Goal: Task Accomplishment & Management: Use online tool/utility

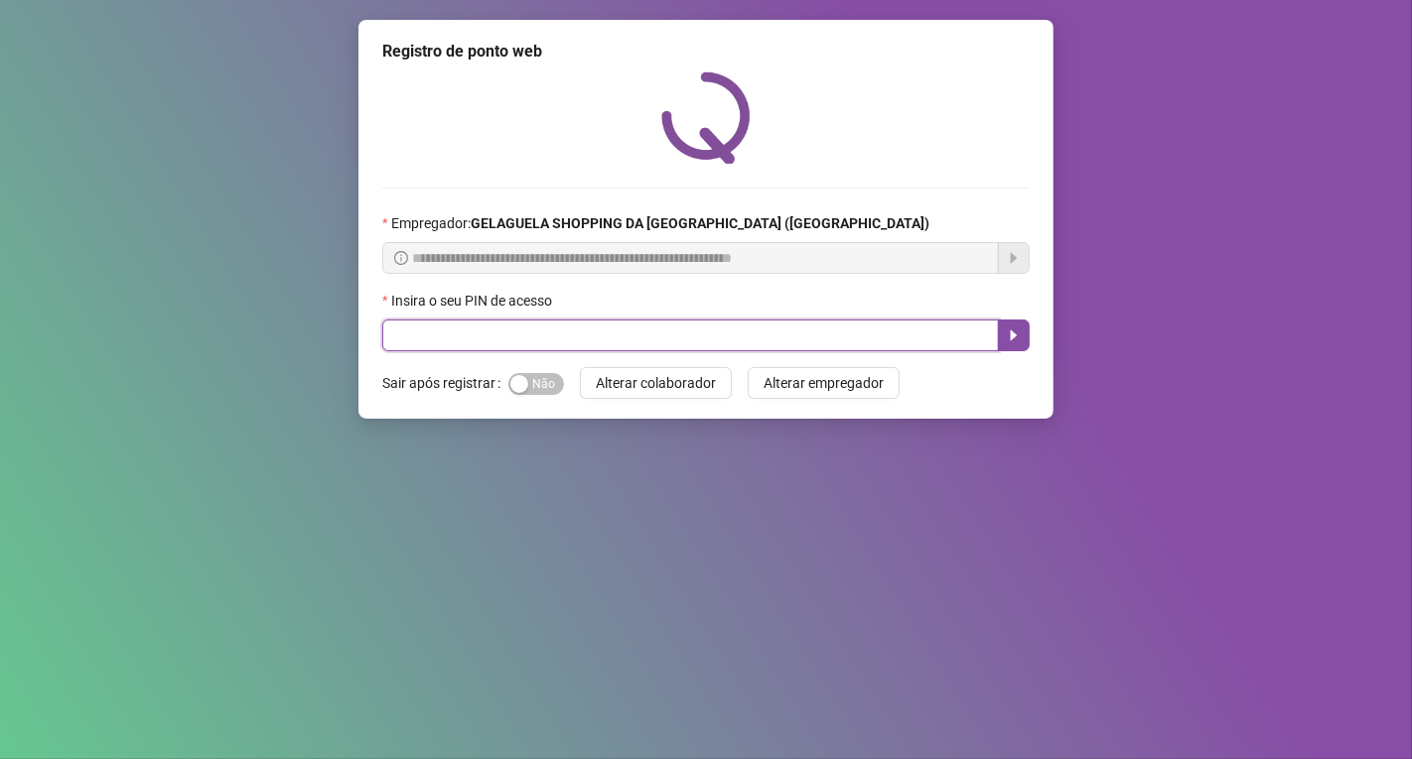
click at [480, 351] on input "text" at bounding box center [690, 336] width 616 height 32
click at [453, 334] on input "text" at bounding box center [690, 336] width 616 height 32
type input "*****"
click at [1011, 331] on icon "caret-right" at bounding box center [1014, 336] width 16 height 16
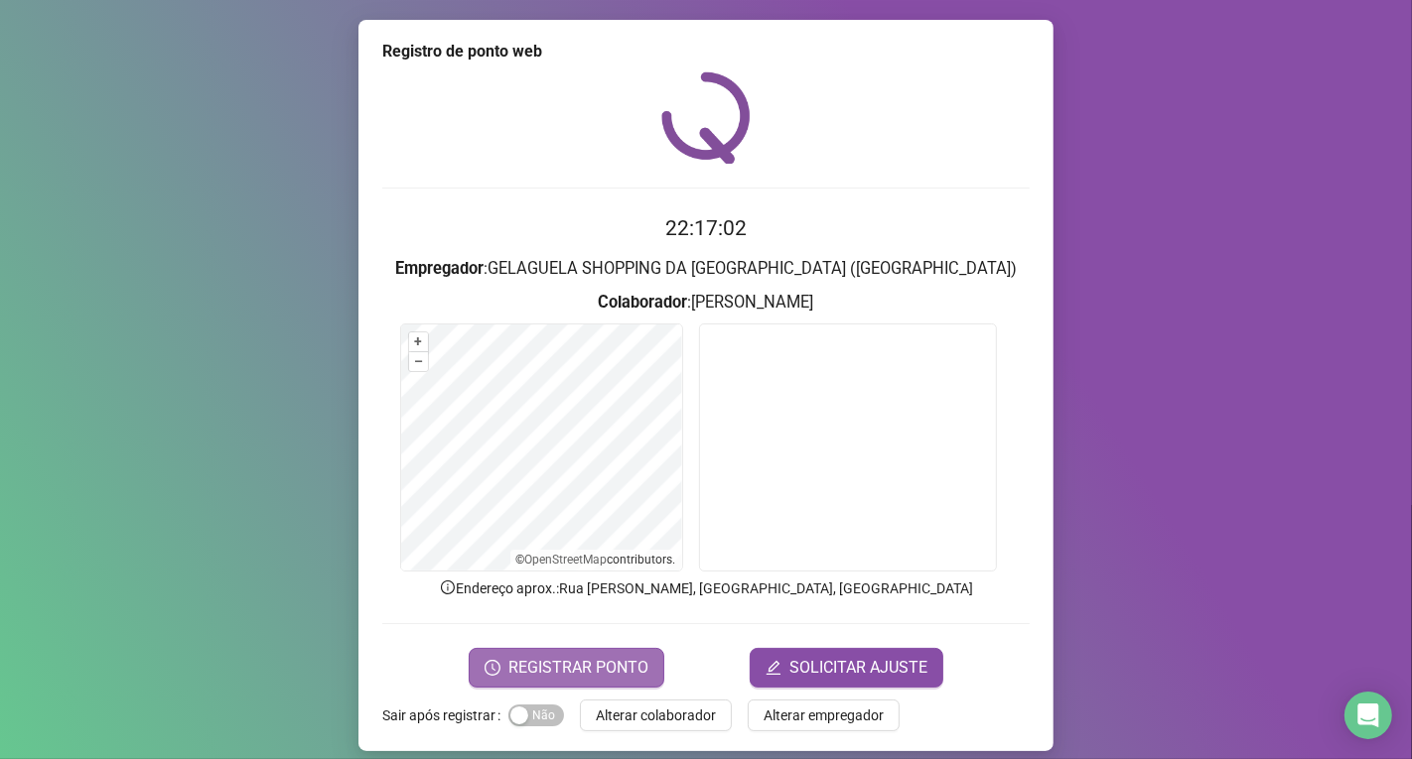
click at [594, 660] on span "REGISTRAR PONTO" at bounding box center [578, 668] width 140 height 24
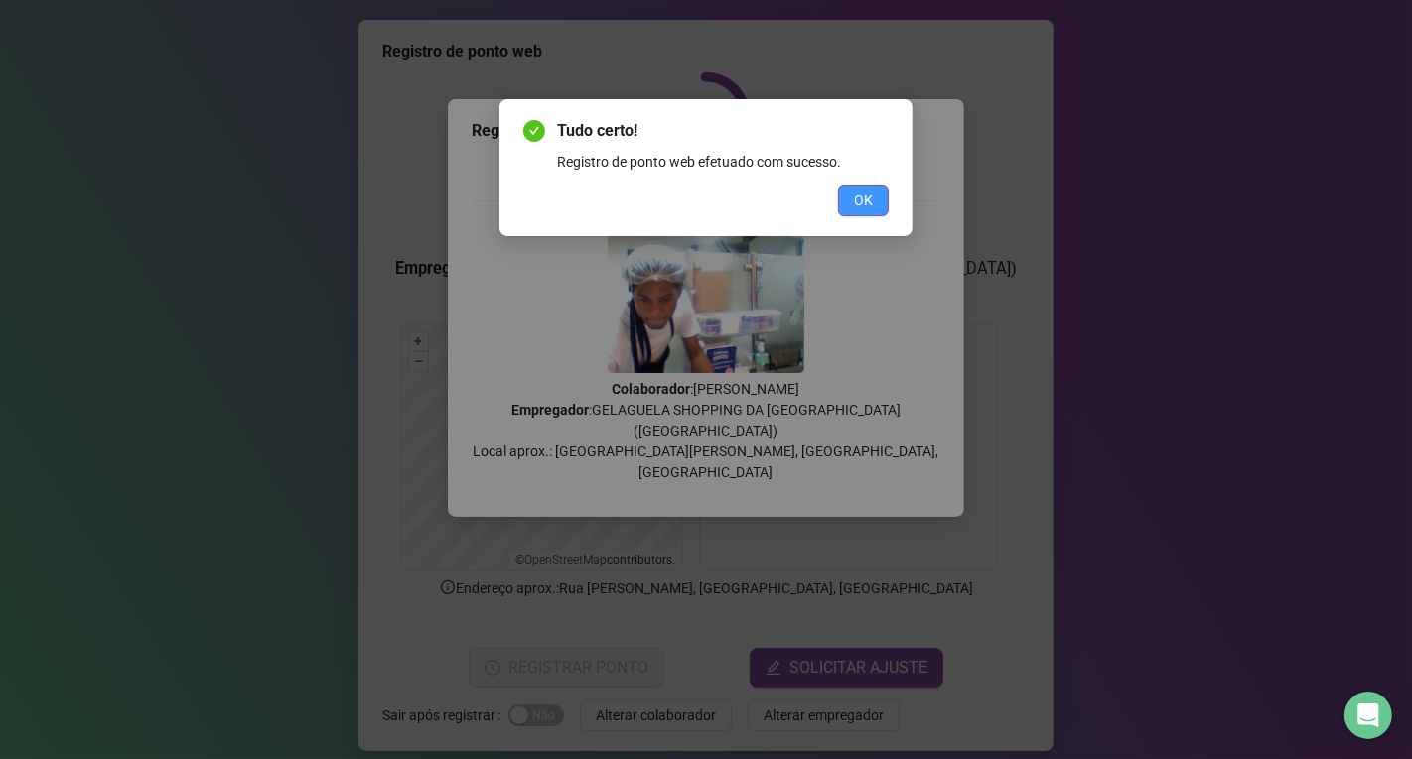
click at [872, 186] on button "OK" at bounding box center [863, 201] width 51 height 32
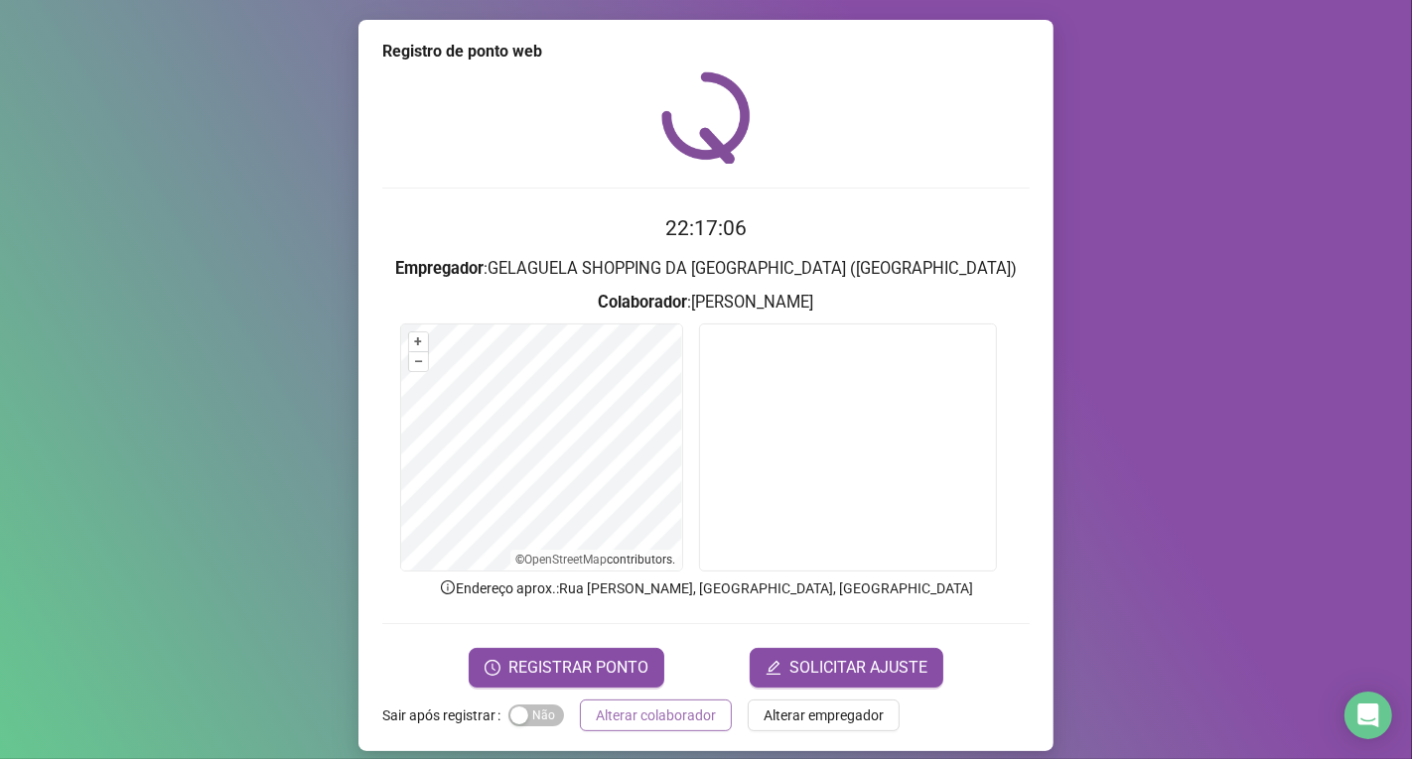
click at [657, 710] on span "Alterar colaborador" at bounding box center [656, 716] width 120 height 22
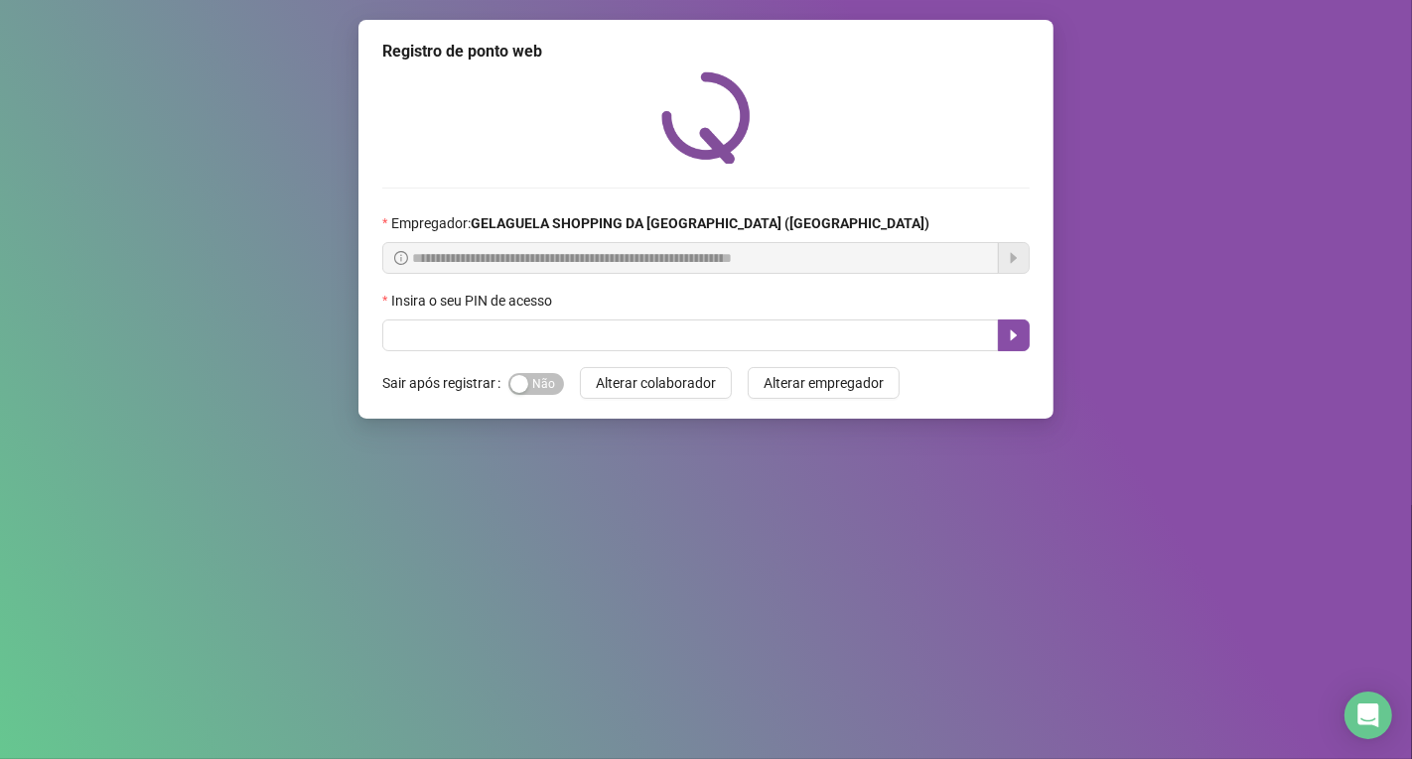
drag, startPoint x: 1397, startPoint y: 636, endPoint x: 1046, endPoint y: 582, distance: 354.7
click at [1268, 627] on div "**********" at bounding box center [706, 379] width 1412 height 759
click at [421, 340] on input "text" at bounding box center [690, 336] width 616 height 32
type input "*****"
click at [1011, 341] on icon "caret-right" at bounding box center [1014, 336] width 7 height 11
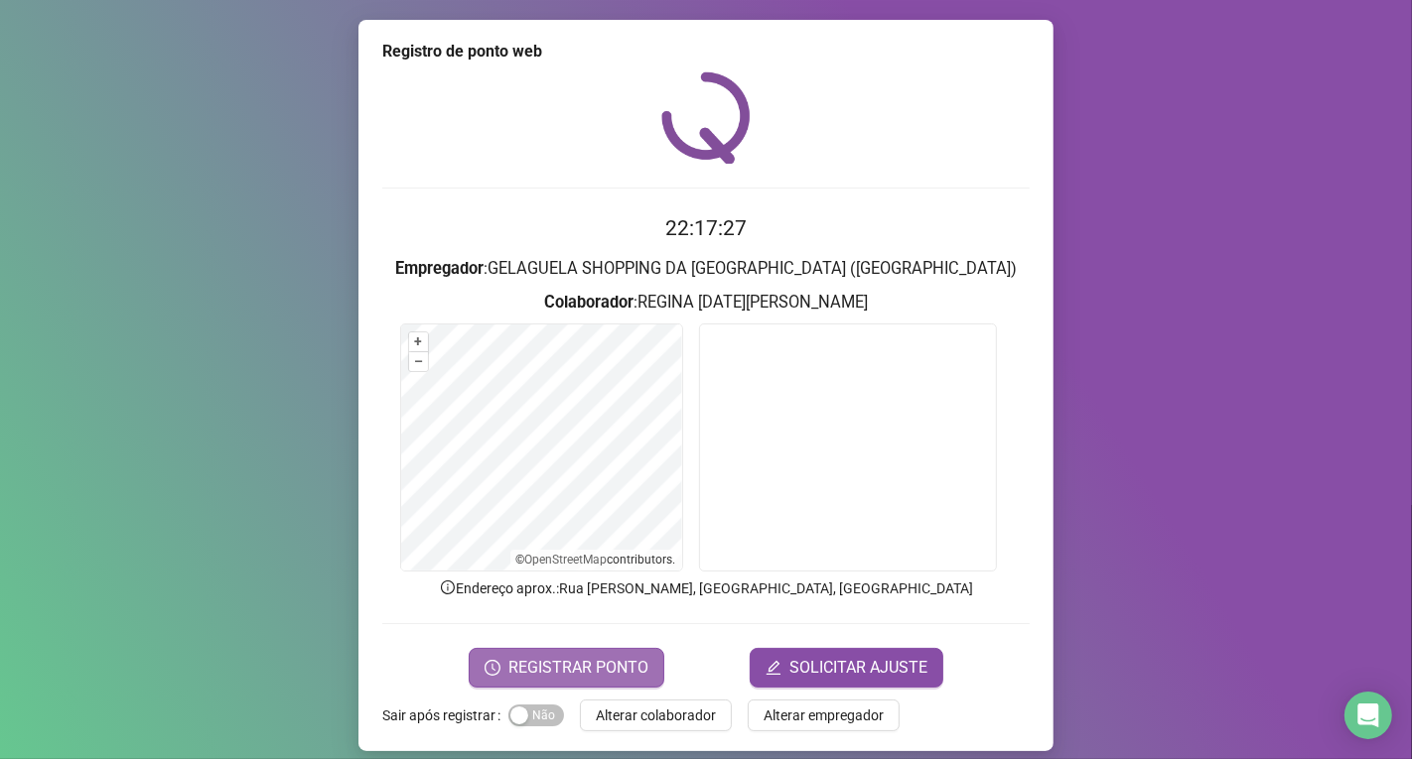
click at [630, 666] on span "REGISTRAR PONTO" at bounding box center [578, 668] width 140 height 24
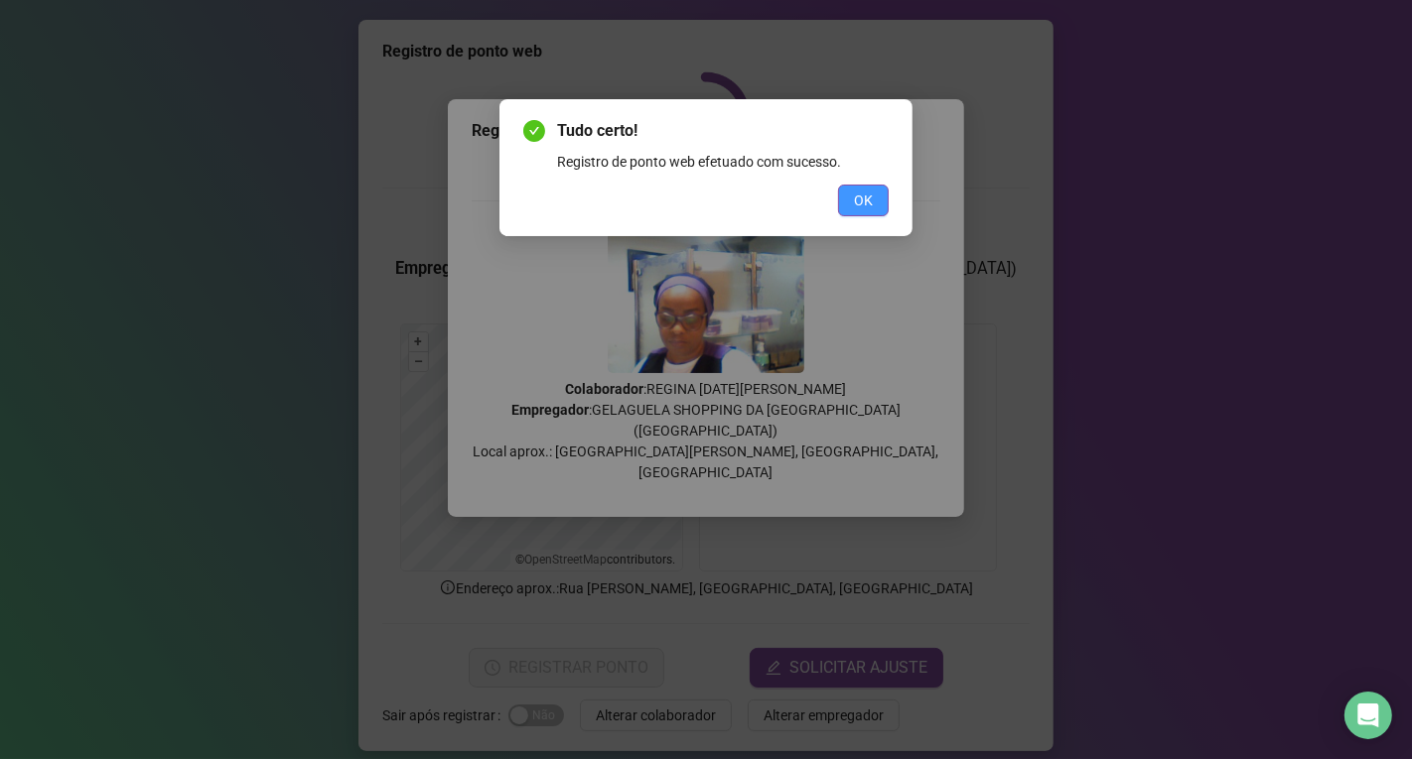
click at [877, 204] on button "OK" at bounding box center [863, 201] width 51 height 32
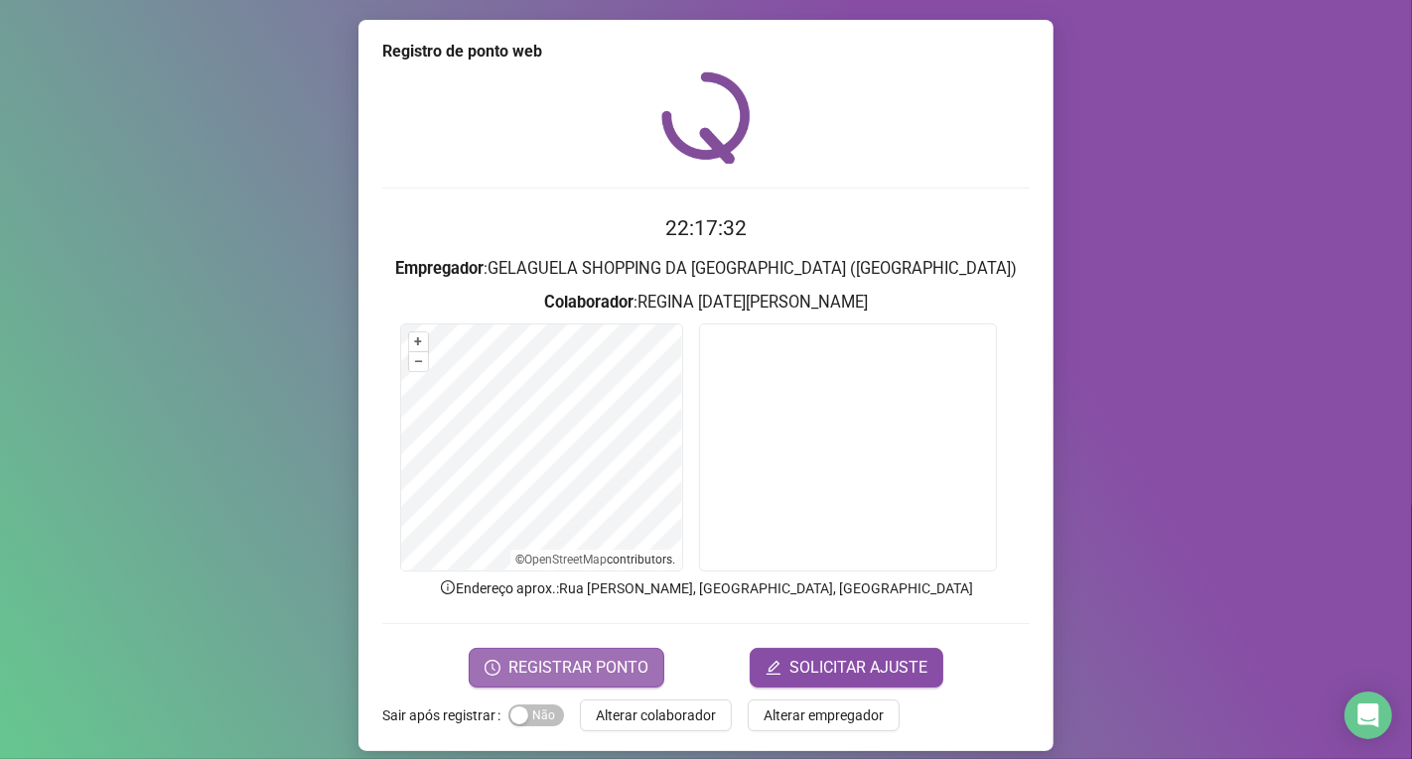
click at [607, 668] on span "REGISTRAR PONTO" at bounding box center [578, 668] width 140 height 24
click at [612, 661] on span "REGISTRAR PONTO" at bounding box center [578, 668] width 140 height 24
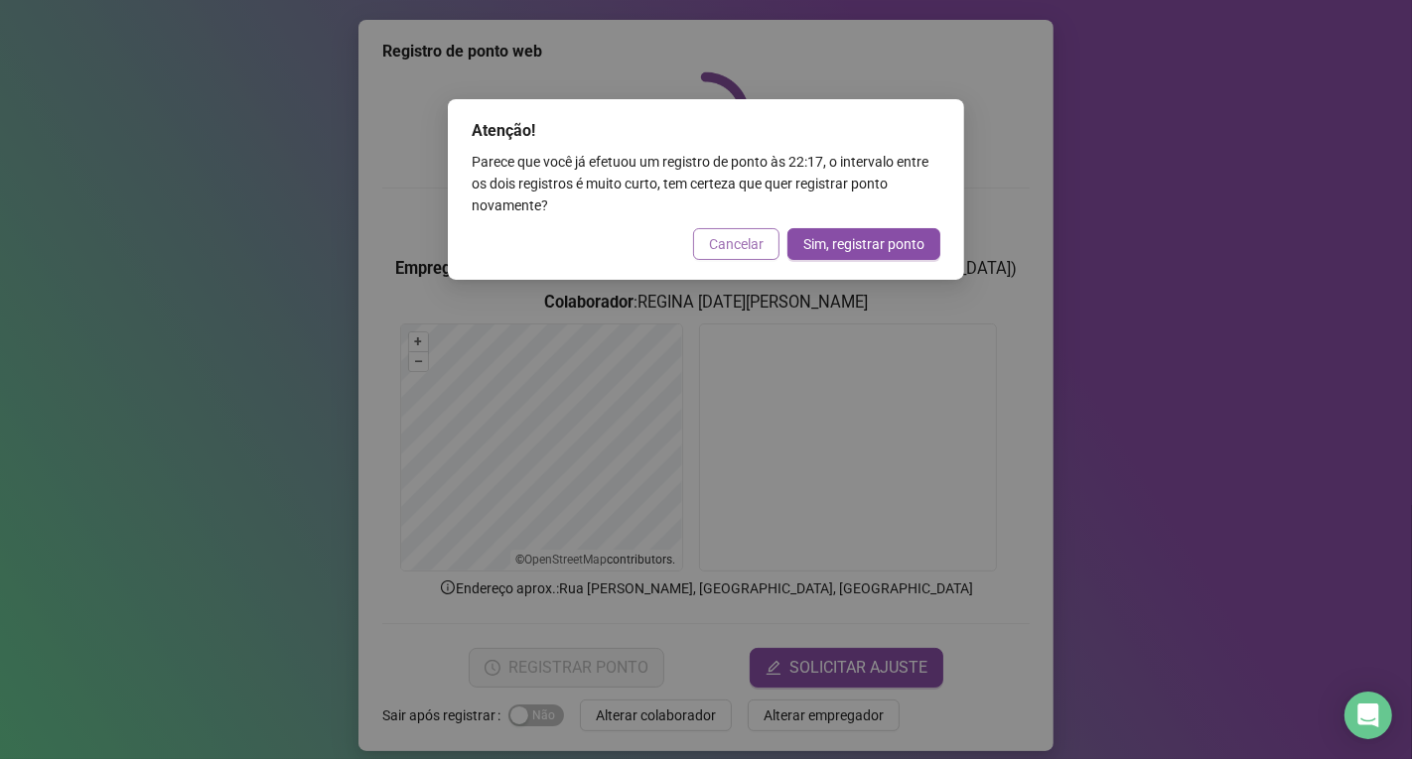
click at [732, 250] on span "Cancelar" at bounding box center [736, 244] width 55 height 22
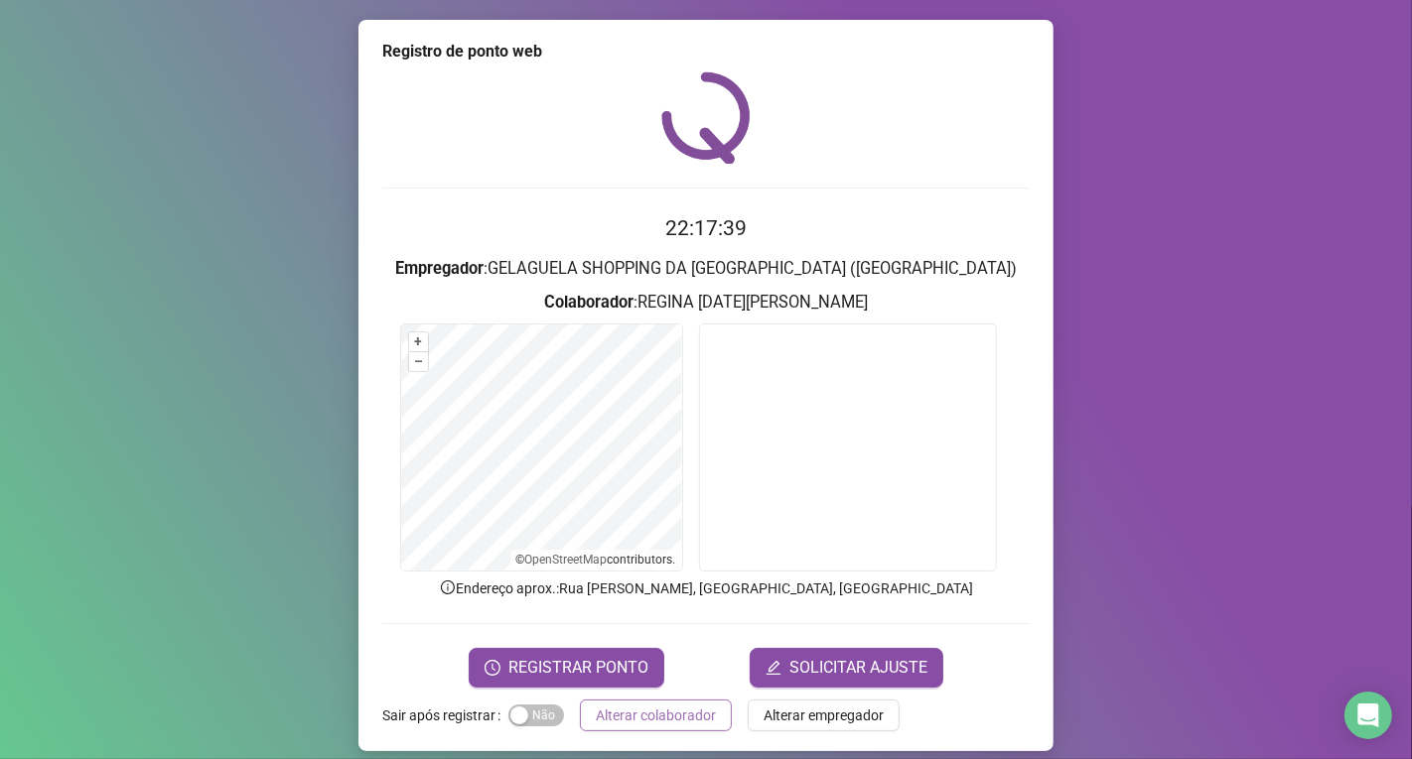
click at [671, 725] on span "Alterar colaborador" at bounding box center [656, 716] width 120 height 22
click at [671, 725] on div "Registro de ponto web 22:17:39 Empregador : GELAGUELA SHOPPING DA [GEOGRAPHIC_D…" at bounding box center [706, 379] width 1412 height 759
